Goal: Task Accomplishment & Management: Manage account settings

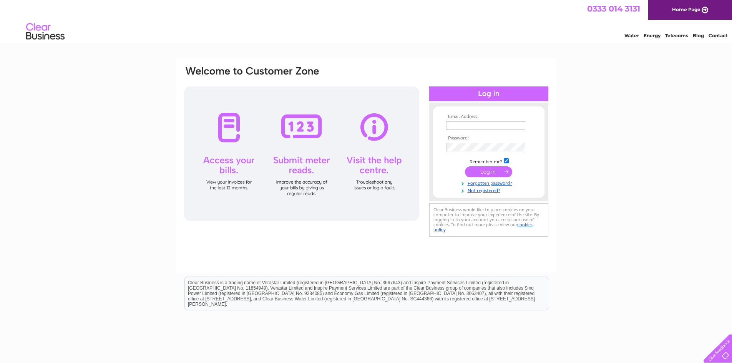
click at [450, 125] on input "text" at bounding box center [485, 125] width 79 height 8
type input "[PERSON_NAME][EMAIL_ADDRESS][PERSON_NAME][DOMAIN_NAME]"
click at [481, 171] on input "submit" at bounding box center [488, 171] width 47 height 11
click at [485, 168] on input "submit" at bounding box center [488, 171] width 47 height 11
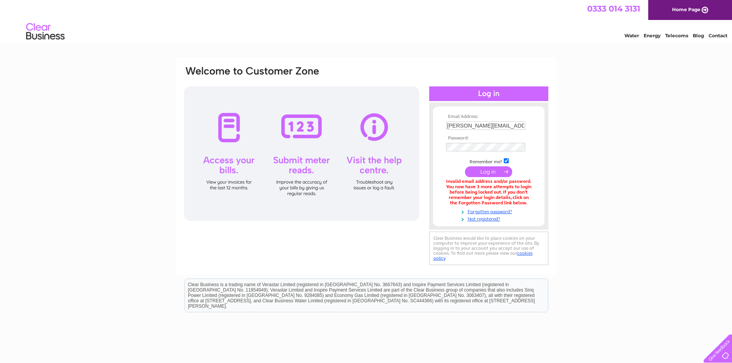
click at [495, 168] on input "submit" at bounding box center [488, 171] width 47 height 11
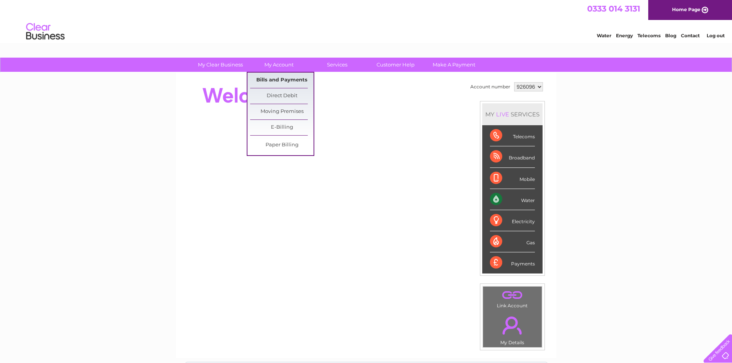
click at [271, 80] on link "Bills and Payments" at bounding box center [281, 80] width 63 height 15
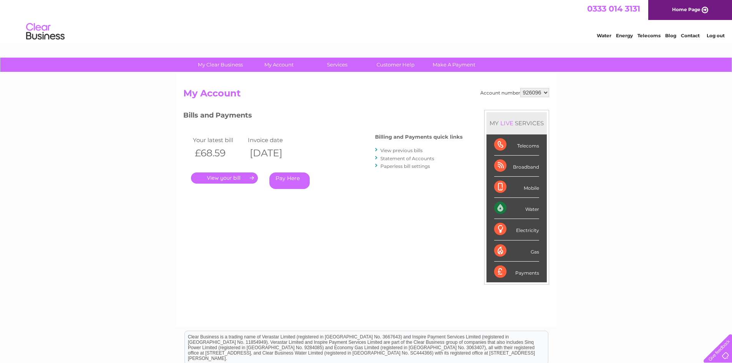
click at [224, 177] on link "." at bounding box center [224, 178] width 67 height 11
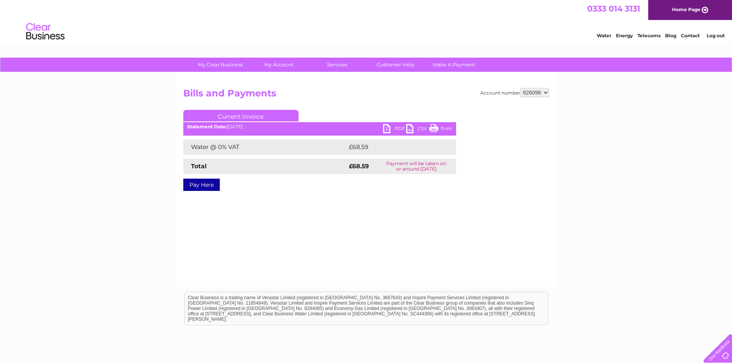
click at [386, 126] on link "PDF" at bounding box center [394, 129] width 23 height 11
click at [543, 91] on select "926096 926098" at bounding box center [534, 92] width 29 height 9
select select "926098"
click at [520, 88] on select "926096 926098" at bounding box center [534, 92] width 29 height 9
click at [387, 127] on link "PDF" at bounding box center [394, 129] width 23 height 11
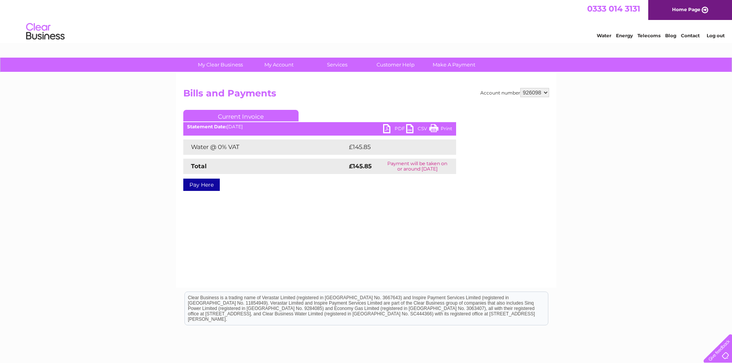
click at [713, 35] on link "Log out" at bounding box center [716, 36] width 18 height 6
